Goal: Task Accomplishment & Management: Use online tool/utility

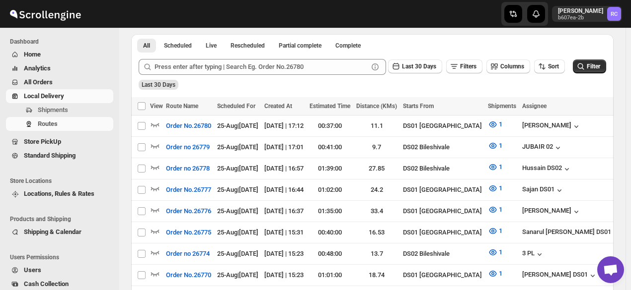
scroll to position [184, 0]
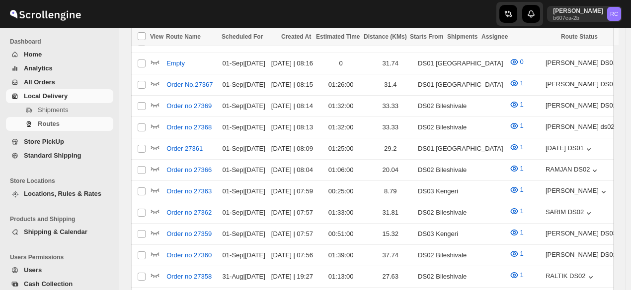
scroll to position [184, 0]
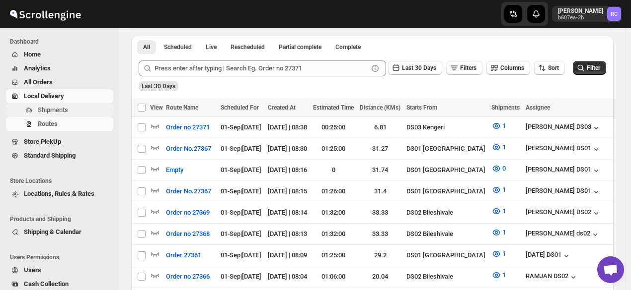
click at [84, 110] on span "Shipments" at bounding box center [74, 110] width 73 height 10
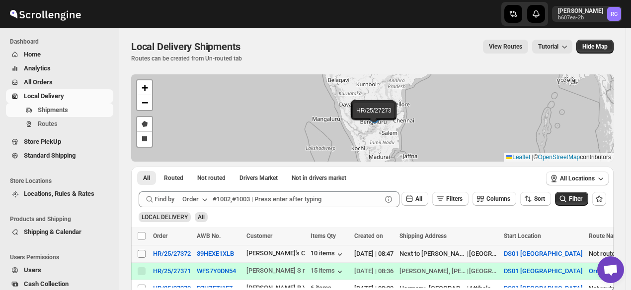
click at [142, 252] on input "Select shipment" at bounding box center [142, 254] width 8 height 8
checkbox input "true"
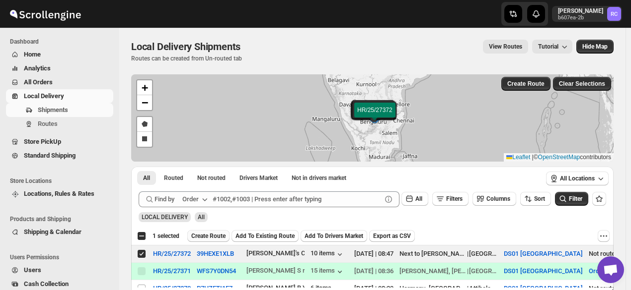
click at [216, 235] on span "Create Route" at bounding box center [208, 236] width 34 height 8
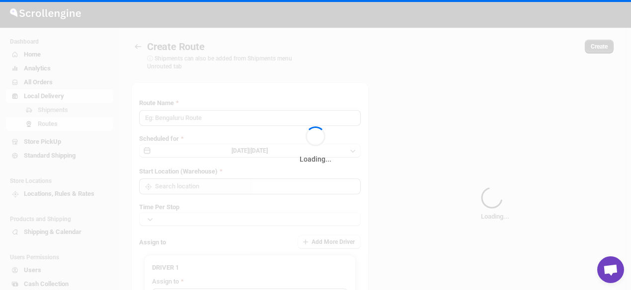
type input "Route - 01/09-0853"
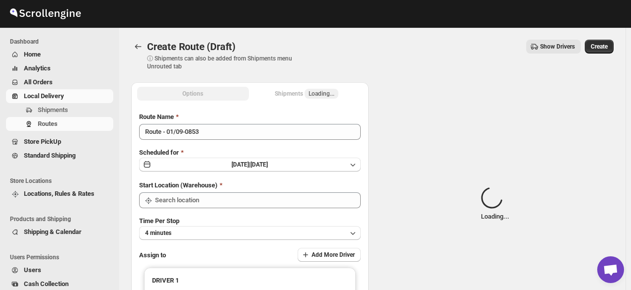
type input "DS01 [GEOGRAPHIC_DATA]"
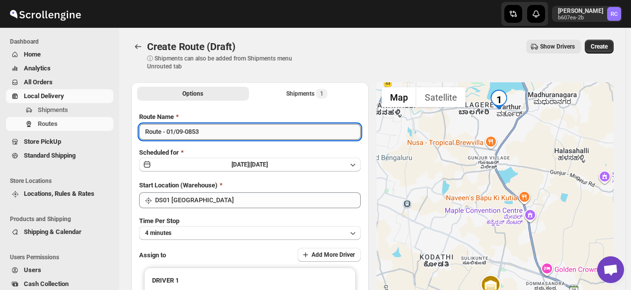
click at [207, 133] on input "Route - 01/09-0853" at bounding box center [249, 132] width 221 height 16
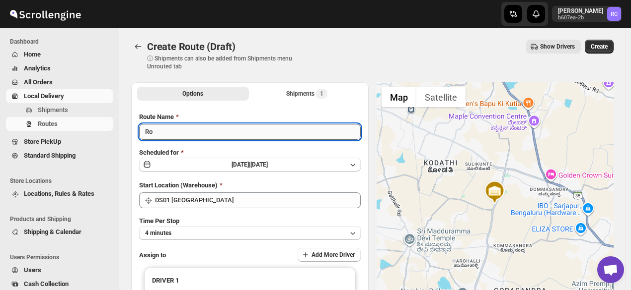
type input "R"
type input "Order no. 27372"
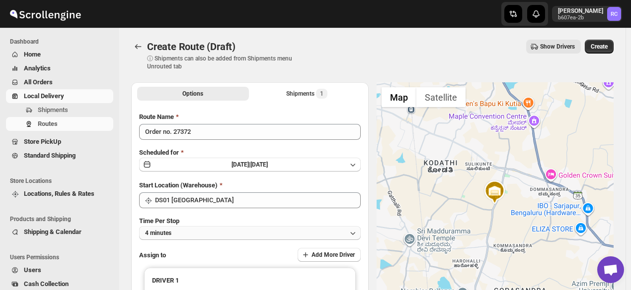
click at [352, 236] on icon "button" at bounding box center [353, 233] width 10 height 10
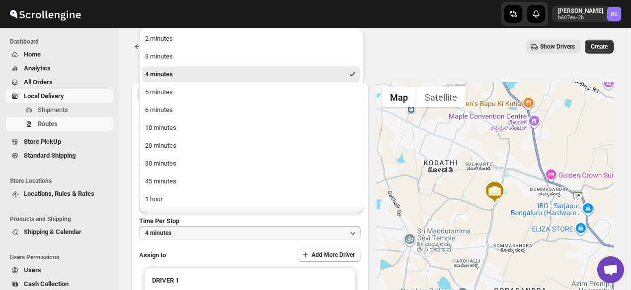
click at [196, 137] on ul "2 minutes 3 minutes 4 minutes 5 minutes 6 minutes 10 minutes 20 minutes 30 minu…" at bounding box center [251, 137] width 218 height 213
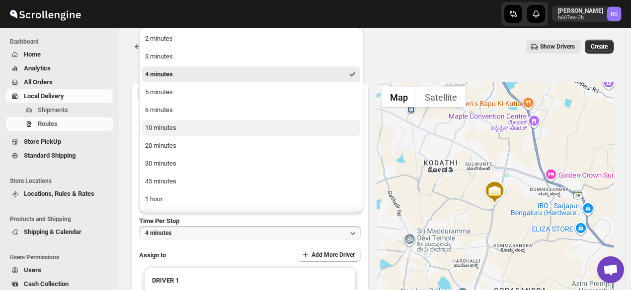
click at [196, 127] on button "10 minutes" at bounding box center [251, 128] width 218 height 16
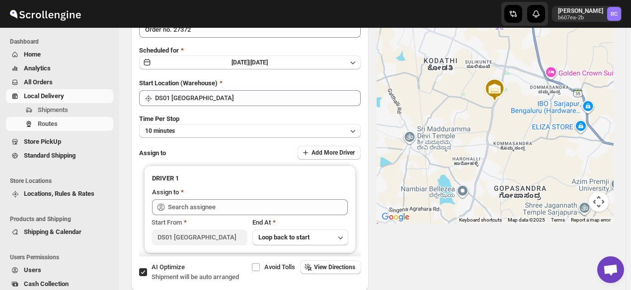
scroll to position [103, 0]
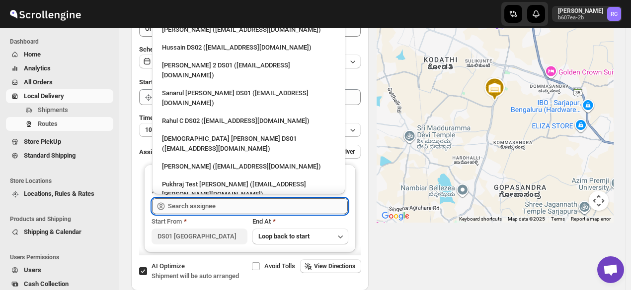
click at [173, 207] on input "text" at bounding box center [258, 207] width 180 height 16
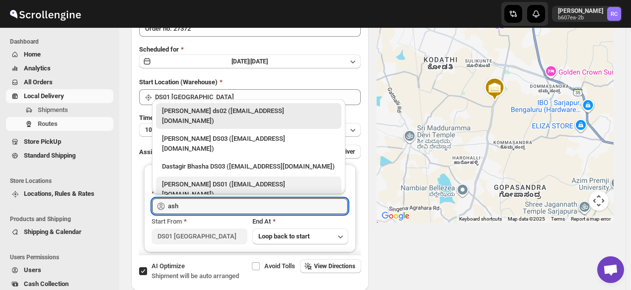
click at [205, 180] on div "[PERSON_NAME] DS01 ([EMAIL_ADDRESS][DOMAIN_NAME])" at bounding box center [248, 190] width 173 height 20
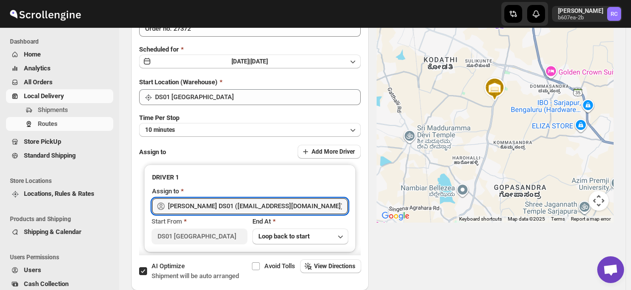
scroll to position [0, 0]
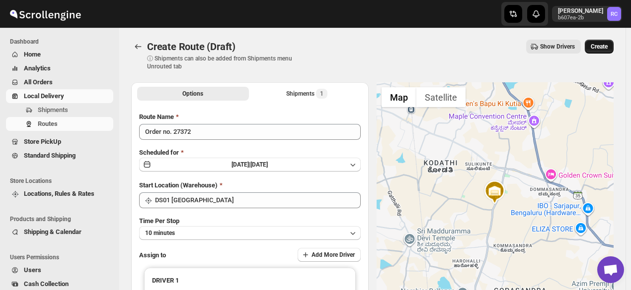
type input "[PERSON_NAME] DS01 ([EMAIL_ADDRESS][DOMAIN_NAME])"
click at [603, 43] on span "Create" at bounding box center [598, 47] width 17 height 8
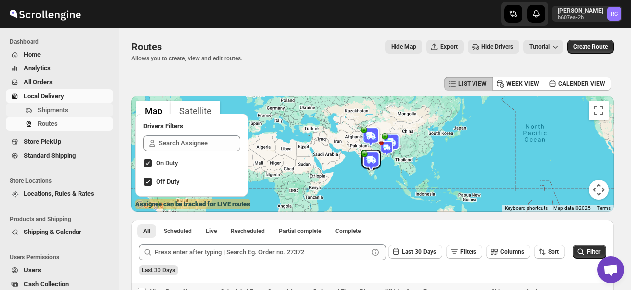
click at [73, 113] on span "Shipments" at bounding box center [74, 110] width 73 height 10
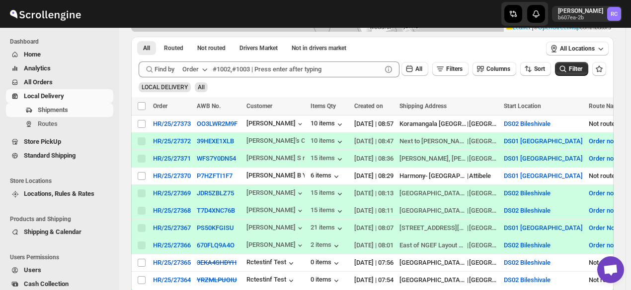
scroll to position [135, 0]
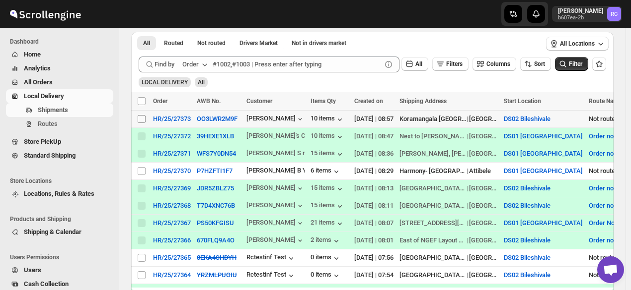
click at [139, 118] on input "Select shipment" at bounding box center [142, 119] width 8 height 8
checkbox input "true"
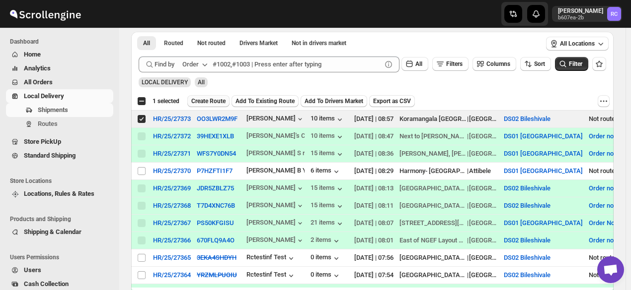
click at [212, 99] on span "Create Route" at bounding box center [208, 101] width 34 height 8
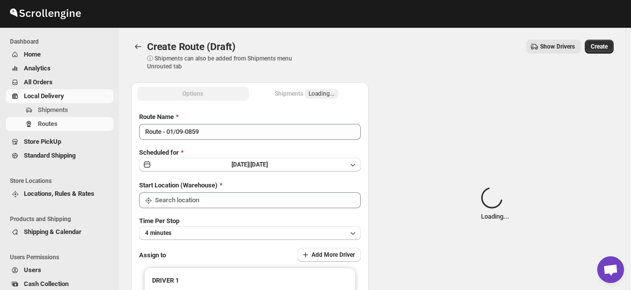
type input "DS02 Bileshivale"
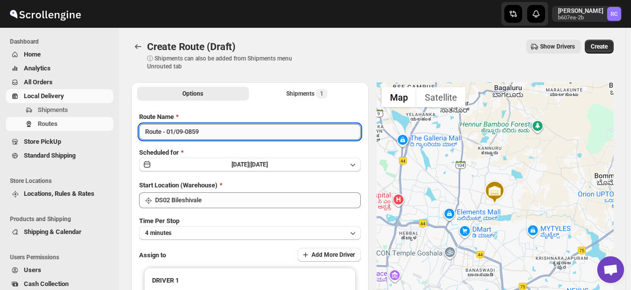
click at [209, 134] on input "Route - 01/09-0859" at bounding box center [249, 132] width 221 height 16
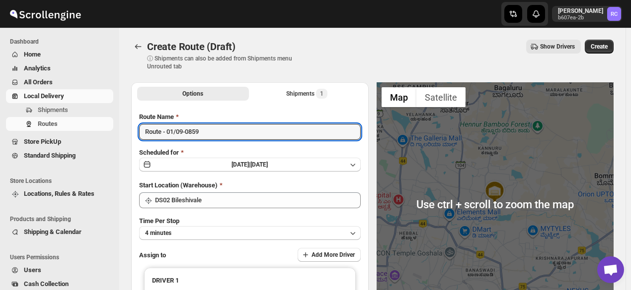
scroll to position [9, 0]
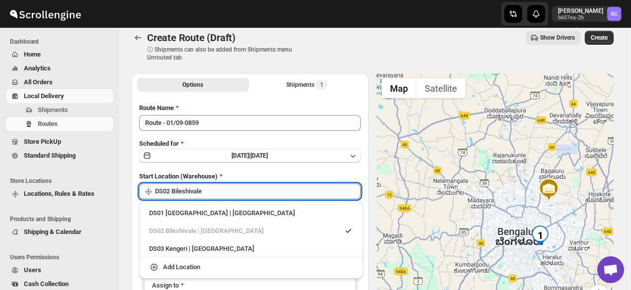
click at [332, 189] on input "DS02 Bileshivale" at bounding box center [258, 192] width 206 height 16
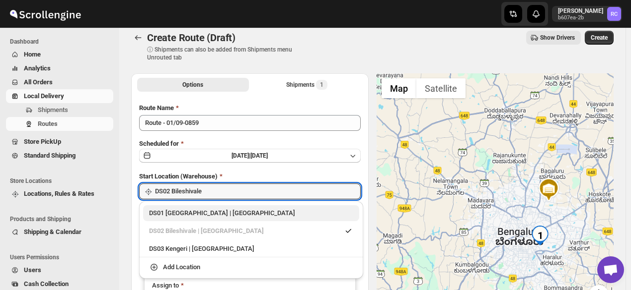
click at [200, 211] on div "DS01 [GEOGRAPHIC_DATA] | [GEOGRAPHIC_DATA]" at bounding box center [251, 214] width 204 height 10
type input "DS01 [GEOGRAPHIC_DATA]"
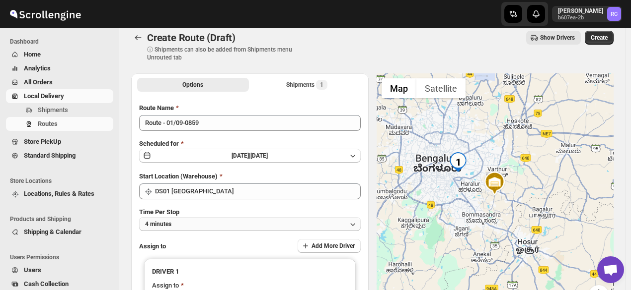
click at [355, 225] on icon "button" at bounding box center [353, 224] width 10 height 10
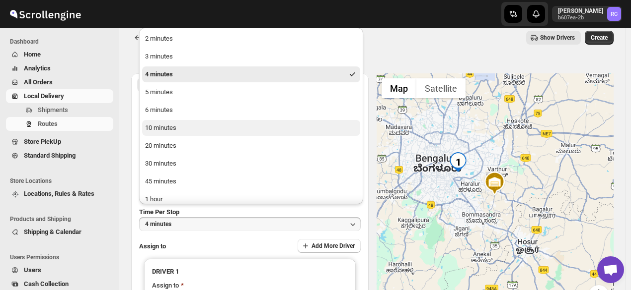
click at [222, 124] on button "10 minutes" at bounding box center [251, 128] width 218 height 16
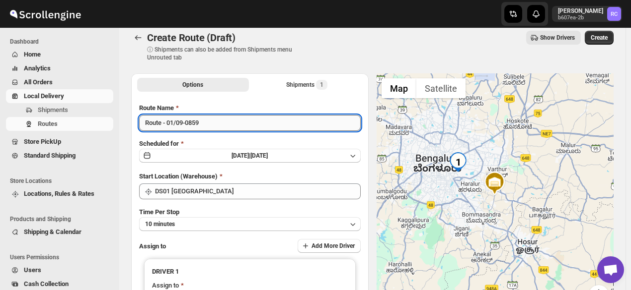
click at [208, 124] on input "Route - 01/09-0859" at bounding box center [249, 123] width 221 height 16
type input "R"
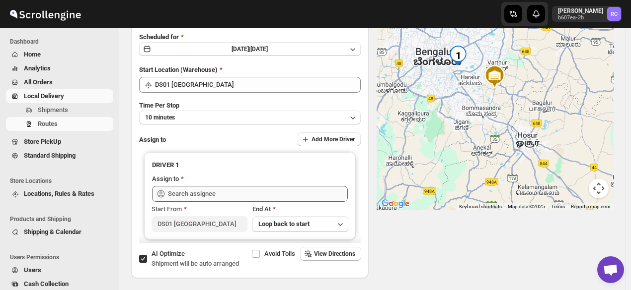
type input "Order no. 27373"
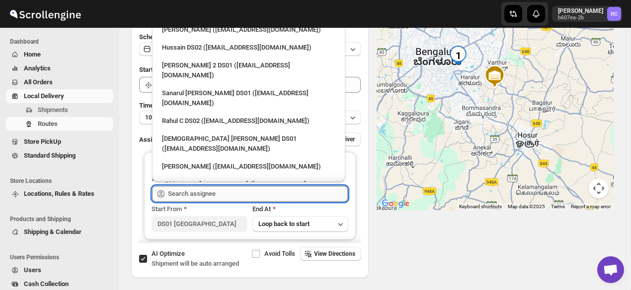
click at [179, 191] on input "text" at bounding box center [258, 194] width 180 height 16
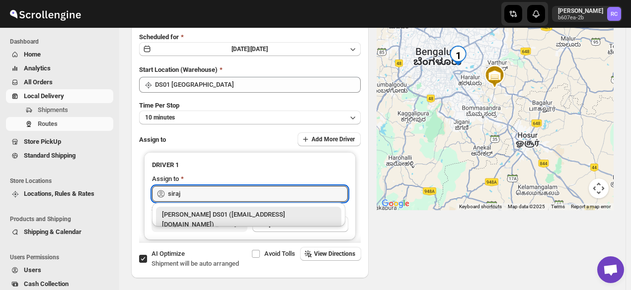
click at [204, 220] on div "[PERSON_NAME] DS01 ([EMAIL_ADDRESS][DOMAIN_NAME])" at bounding box center [248, 220] width 185 height 26
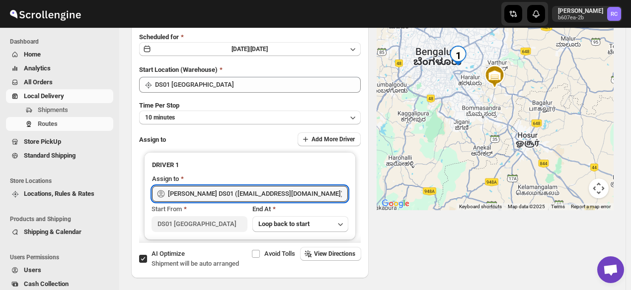
scroll to position [0, 0]
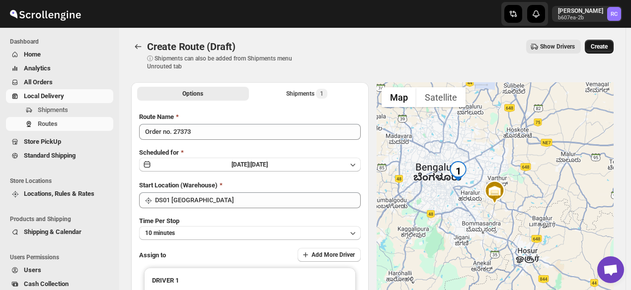
type input "[PERSON_NAME] DS01 ([EMAIL_ADDRESS][DOMAIN_NAME])"
click at [606, 45] on span "Create" at bounding box center [598, 47] width 17 height 8
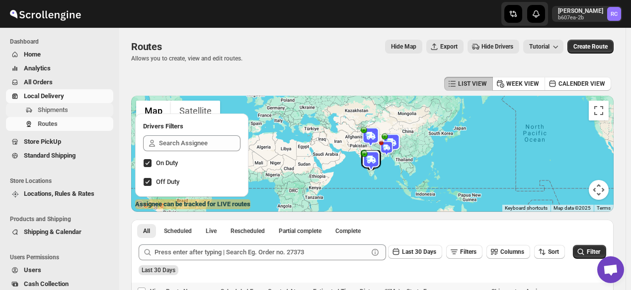
click at [69, 111] on span "Shipments" at bounding box center [74, 110] width 73 height 10
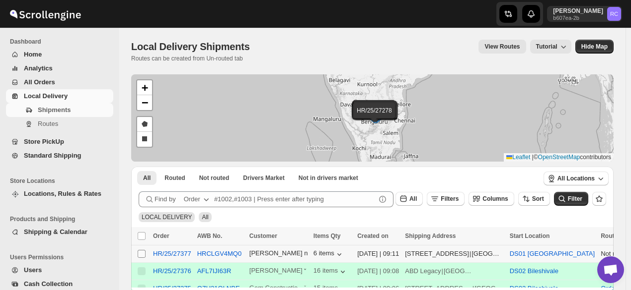
click at [143, 254] on input "Select shipment" at bounding box center [142, 254] width 8 height 8
checkbox input "true"
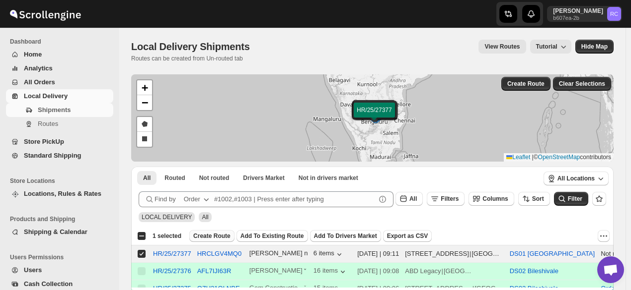
click at [203, 238] on span "Create Route" at bounding box center [211, 236] width 37 height 8
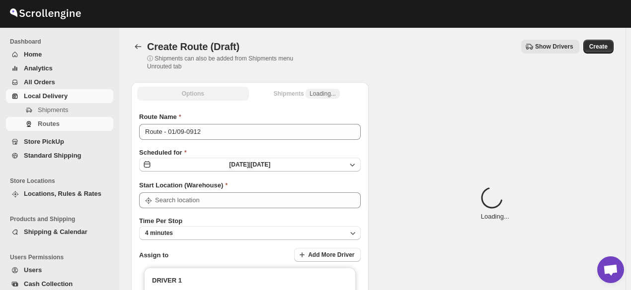
type input "DS01 [GEOGRAPHIC_DATA]"
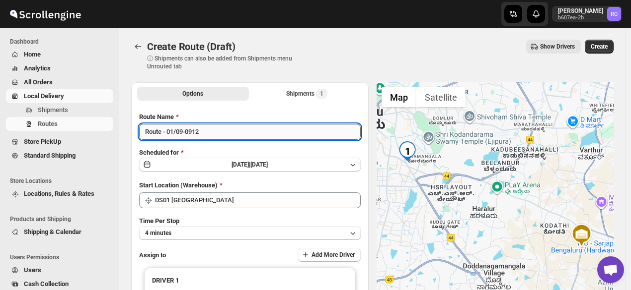
click at [204, 136] on input "Route - 01/09-0912" at bounding box center [249, 132] width 221 height 16
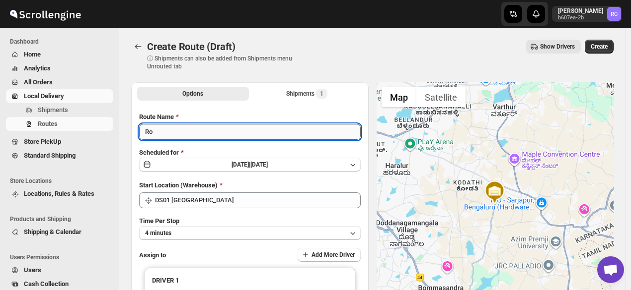
type input "R"
type input "Order no. 27377"
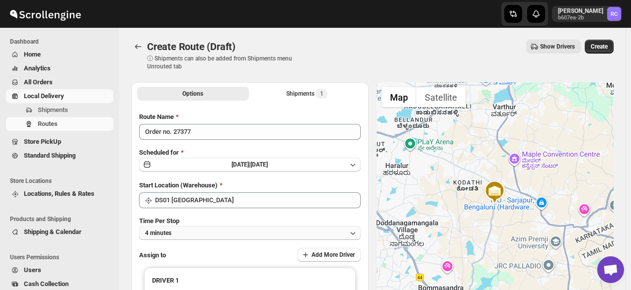
click at [349, 234] on button "4 minutes" at bounding box center [249, 233] width 221 height 14
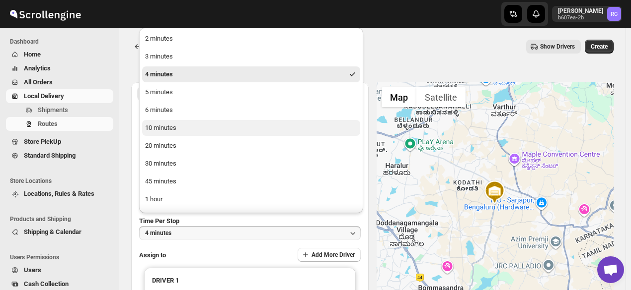
click at [248, 125] on button "10 minutes" at bounding box center [251, 128] width 218 height 16
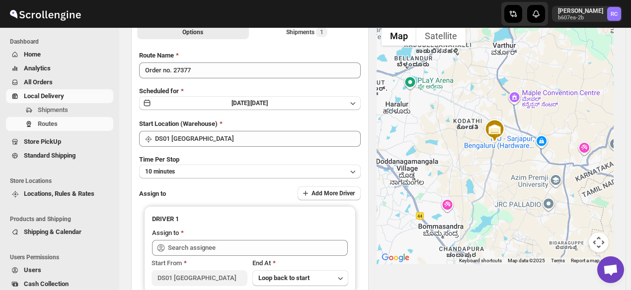
scroll to position [101, 0]
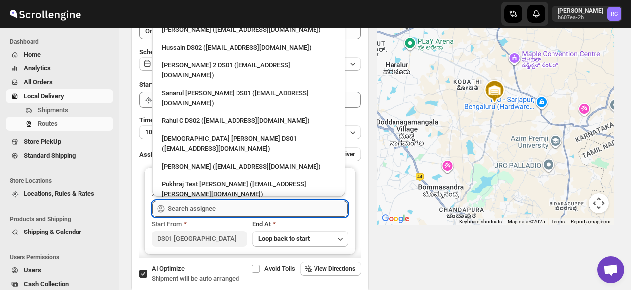
click at [203, 203] on input "text" at bounding box center [258, 209] width 180 height 16
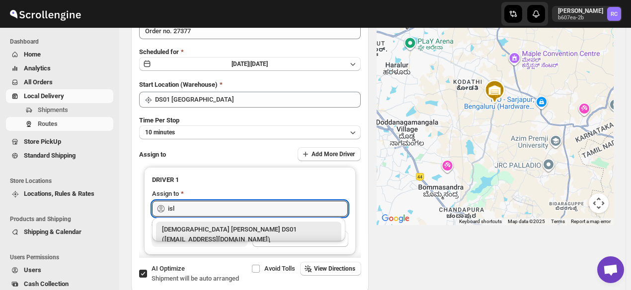
click at [197, 227] on div "[DEMOGRAPHIC_DATA] [PERSON_NAME] DS01 ([EMAIL_ADDRESS][DOMAIN_NAME])" at bounding box center [248, 235] width 173 height 20
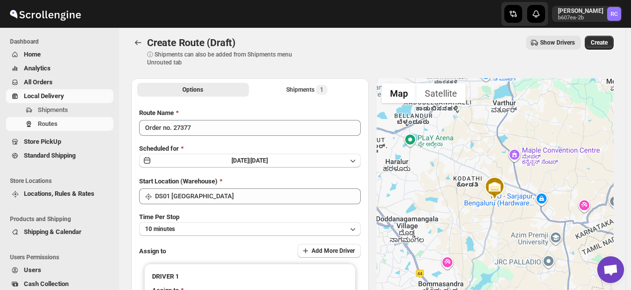
scroll to position [0, 0]
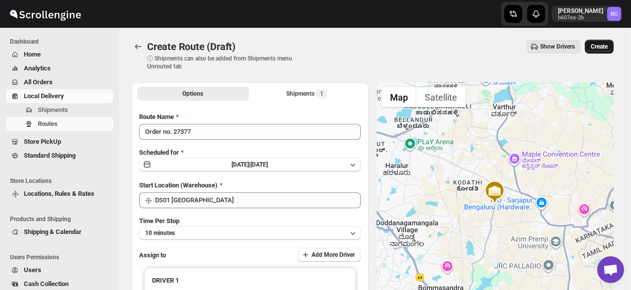
type input "[DEMOGRAPHIC_DATA] [PERSON_NAME] DS01 ([EMAIL_ADDRESS][DOMAIN_NAME])"
click at [602, 47] on span "Create" at bounding box center [598, 47] width 17 height 8
